Goal: Find contact information

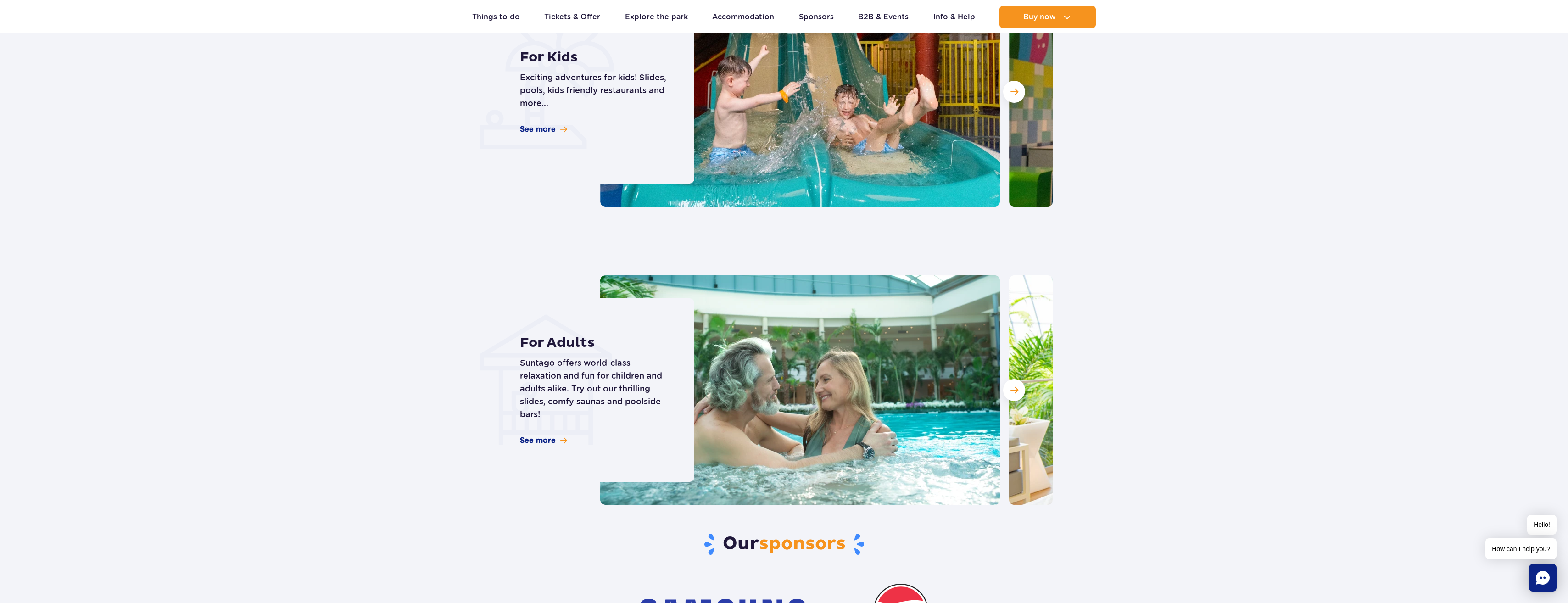
scroll to position [2340, 0]
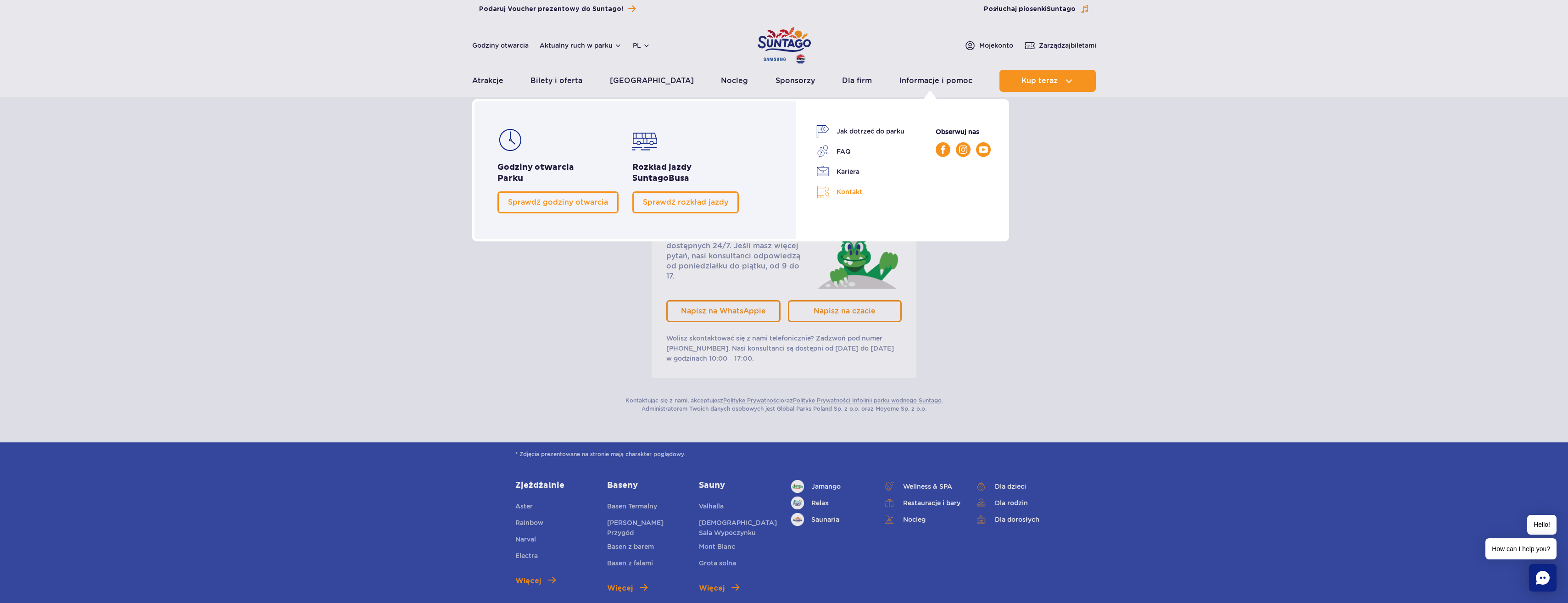
click at [841, 189] on link "Kontakt" at bounding box center [860, 192] width 89 height 13
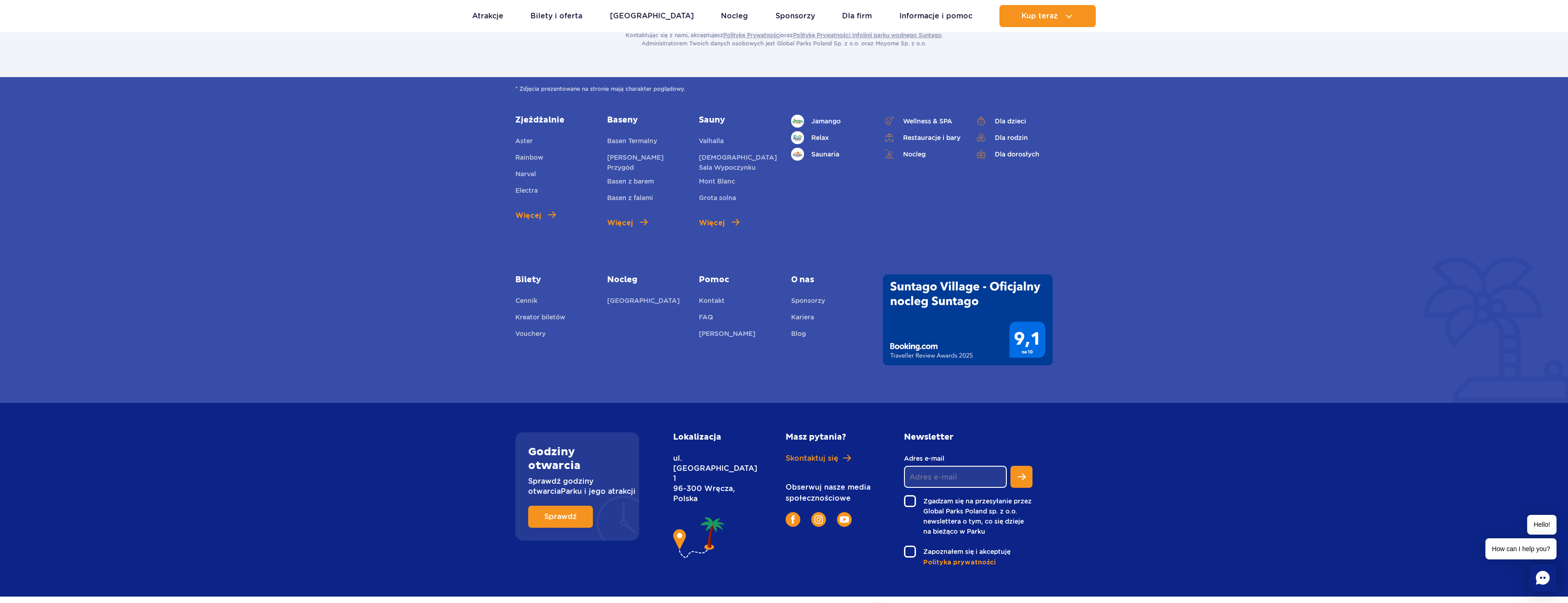
scroll to position [368, 0]
